Goal: Browse casually

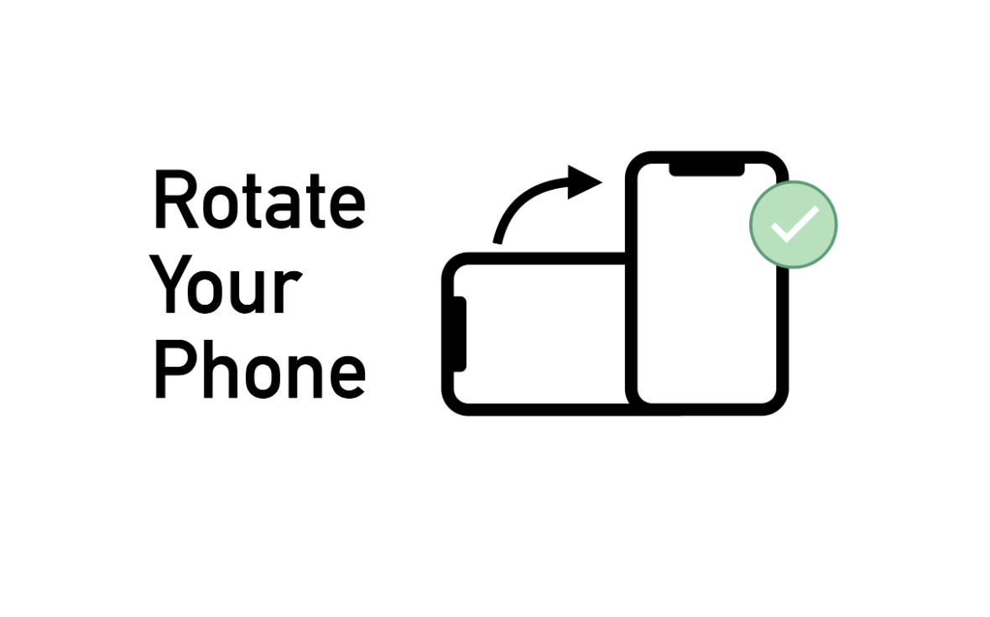
click at [560, 330] on img at bounding box center [495, 309] width 693 height 320
click at [656, 331] on img at bounding box center [495, 309] width 693 height 320
click at [802, 208] on img at bounding box center [495, 309] width 693 height 320
click at [804, 230] on img at bounding box center [495, 309] width 693 height 320
click at [266, 136] on div at bounding box center [495, 308] width 990 height 617
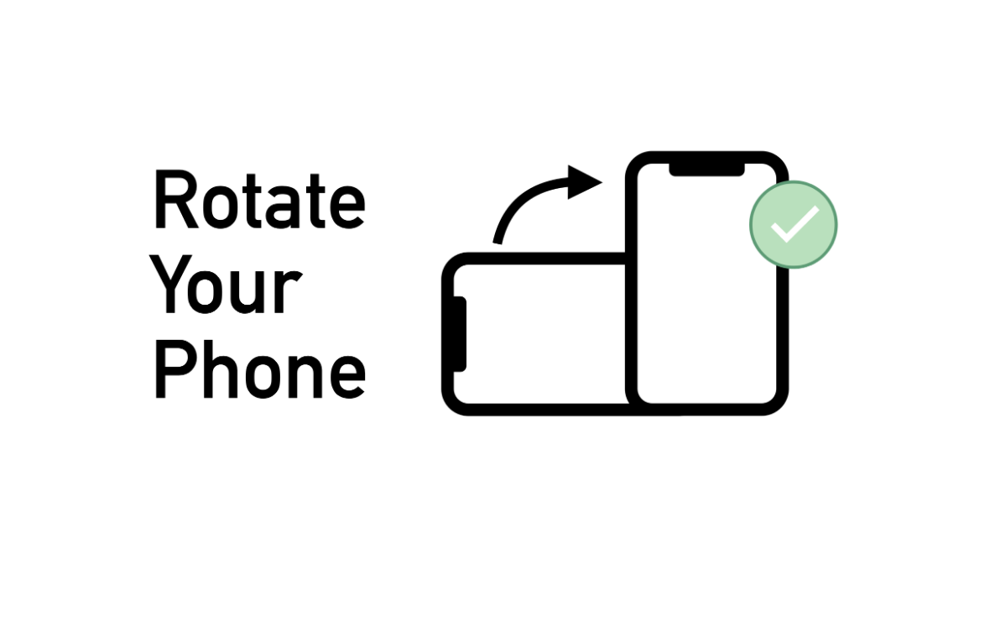
click at [679, 339] on img at bounding box center [495, 309] width 693 height 320
